Goal: Navigation & Orientation: Find specific page/section

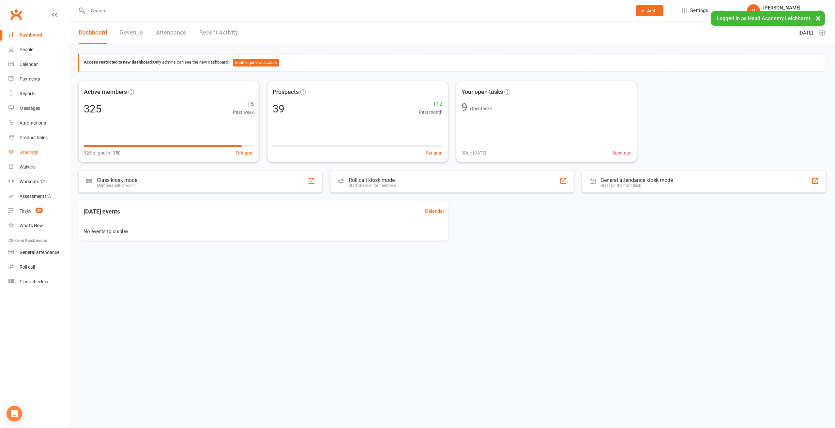
click at [30, 155] on div "Gradings" at bounding box center [29, 152] width 19 height 5
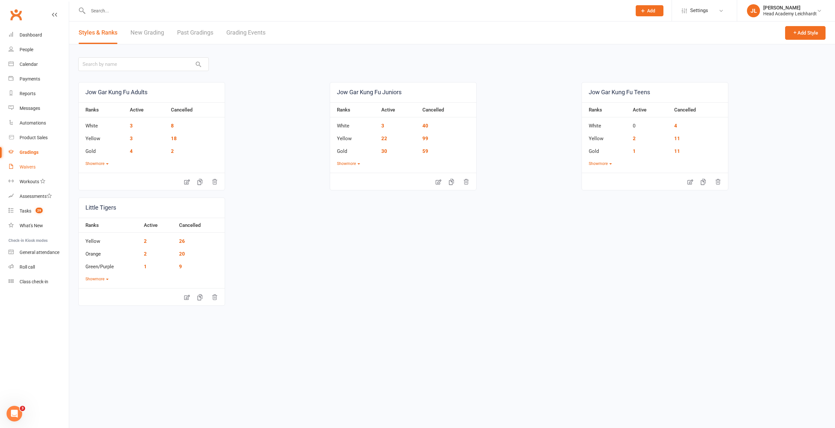
click at [35, 160] on link "Waivers" at bounding box center [38, 167] width 60 height 15
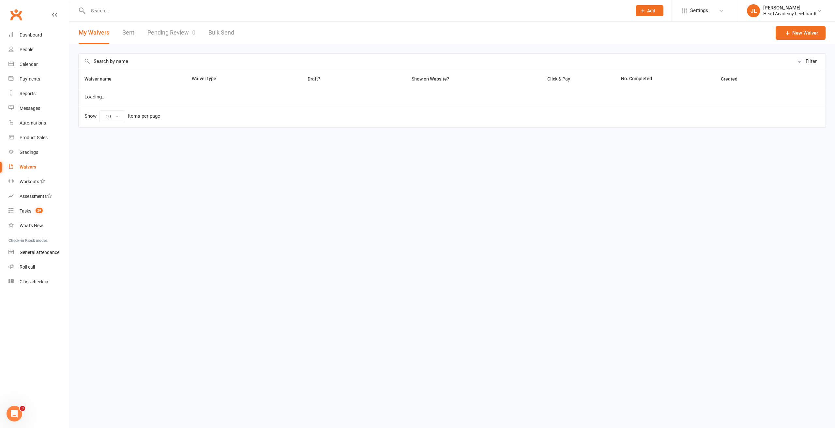
click at [173, 33] on link "Pending Review 0" at bounding box center [171, 33] width 48 height 23
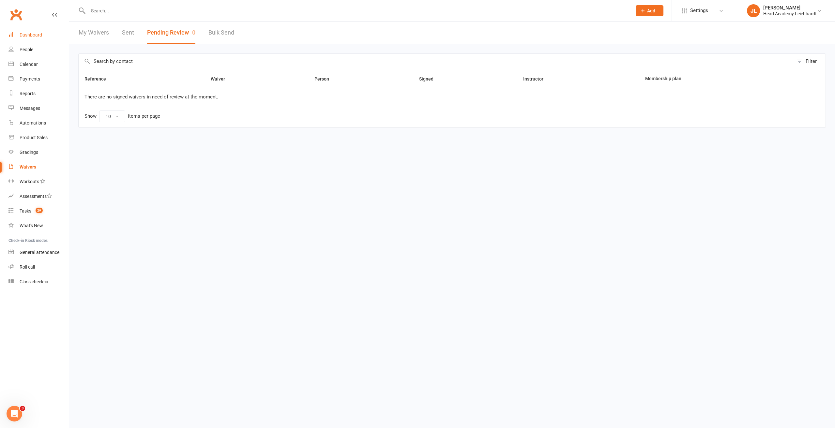
click at [33, 34] on div "Dashboard" at bounding box center [31, 34] width 23 height 5
